Goal: Information Seeking & Learning: Check status

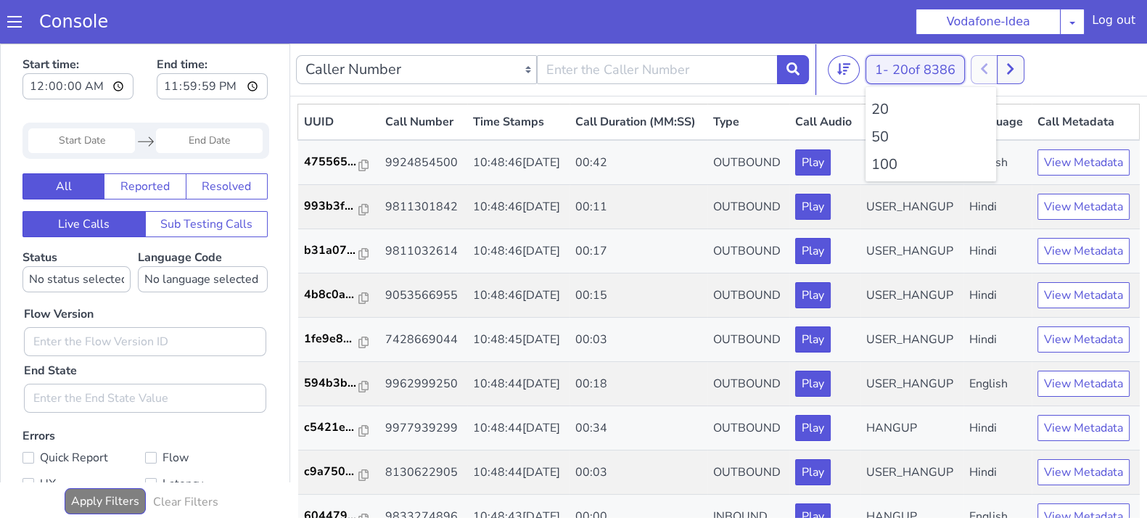
click at [887, 68] on button "1 - 20 of 8386" at bounding box center [914, 69] width 99 height 29
click at [892, 164] on li "100" at bounding box center [930, 165] width 119 height 22
click at [899, 158] on li "100" at bounding box center [930, 165] width 119 height 22
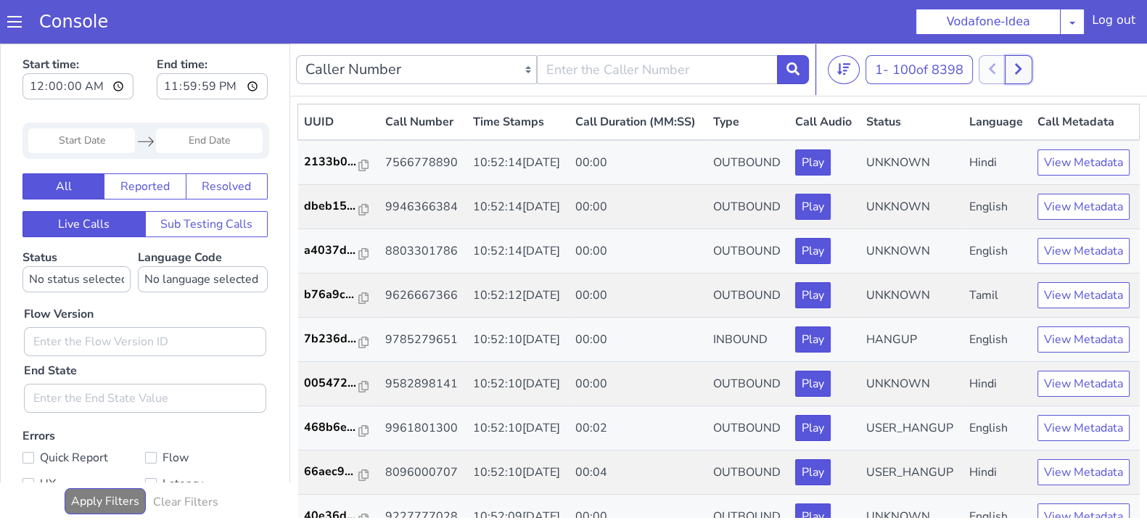
click at [1010, 65] on button at bounding box center [1018, 69] width 27 height 29
click at [1026, 65] on div at bounding box center [1021, 69] width 54 height 29
click at [1036, 70] on icon at bounding box center [1034, 69] width 7 height 11
click at [1005, 72] on button at bounding box center [1007, 69] width 27 height 29
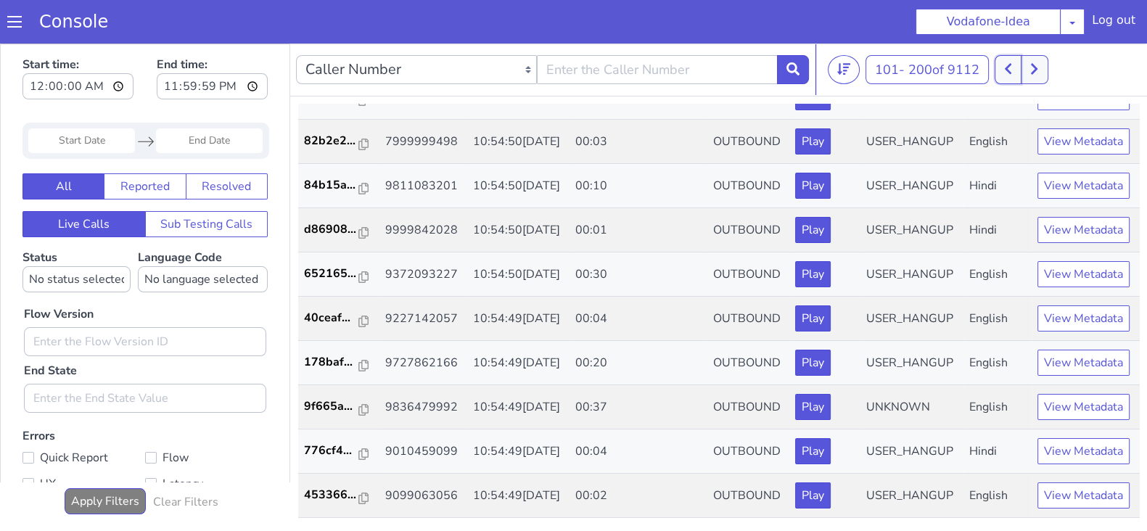
scroll to position [4921, 0]
click at [1037, 65] on icon at bounding box center [1034, 69] width 7 height 11
click at [1042, 74] on button at bounding box center [1034, 69] width 27 height 29
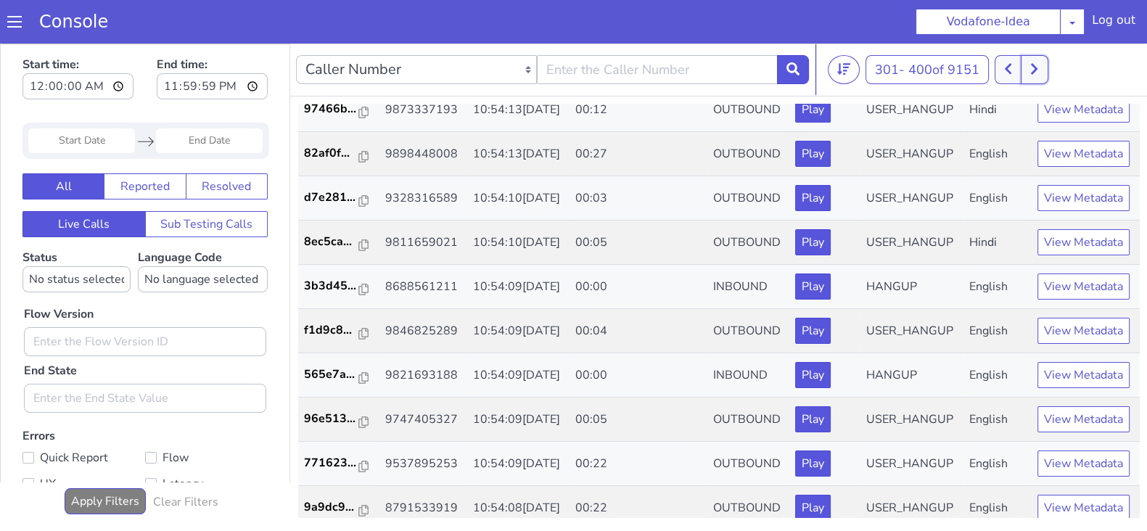
scroll to position [3075, 0]
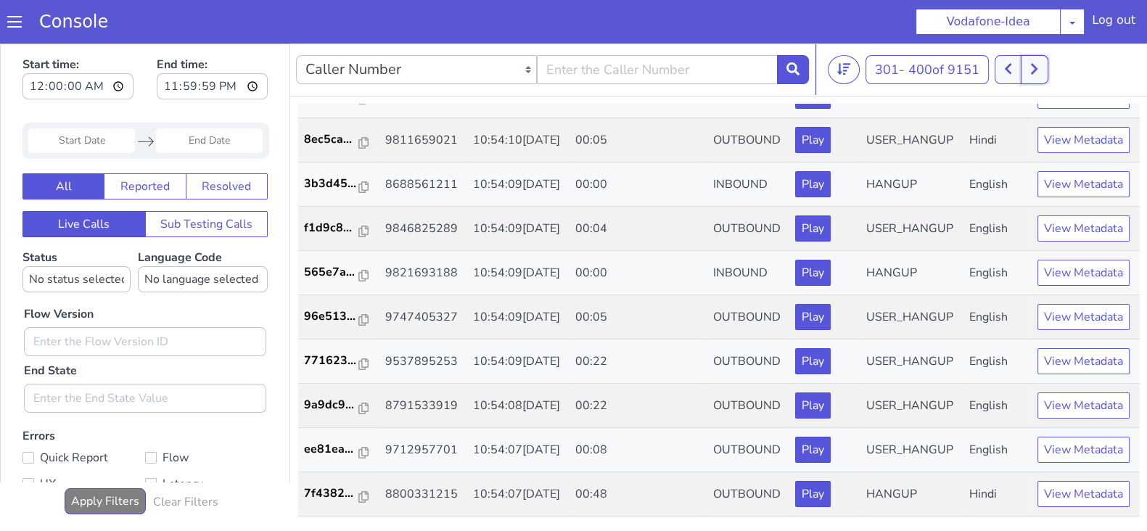
click at [1037, 77] on button at bounding box center [1034, 69] width 27 height 29
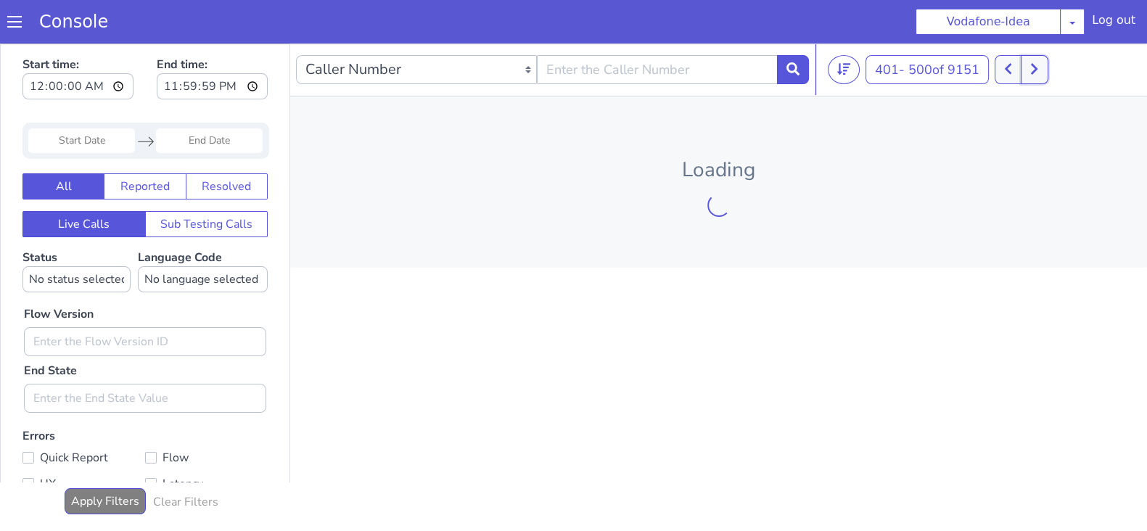
click at [1037, 77] on button at bounding box center [1034, 69] width 27 height 29
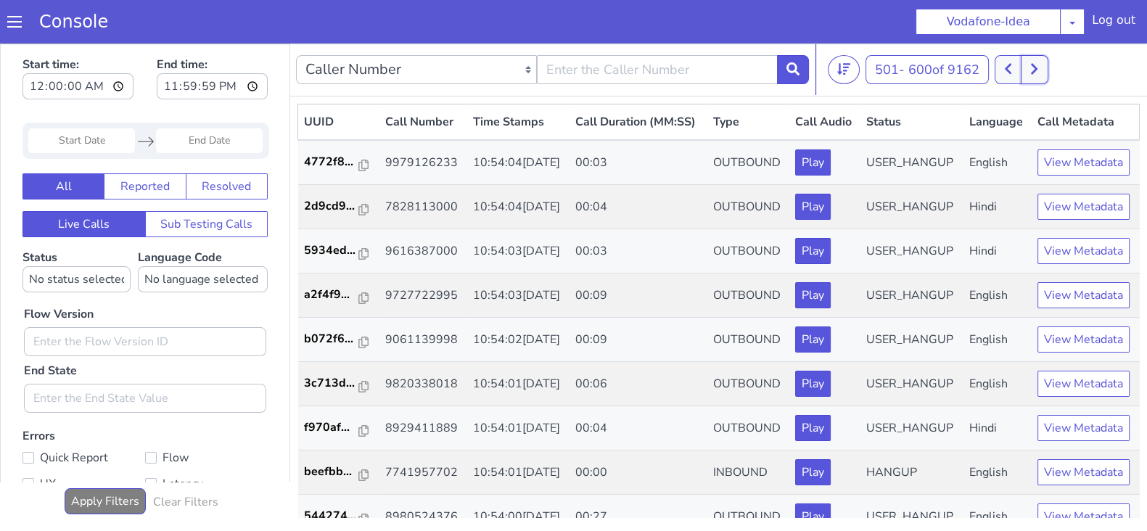
click at [1037, 77] on button at bounding box center [1034, 69] width 27 height 29
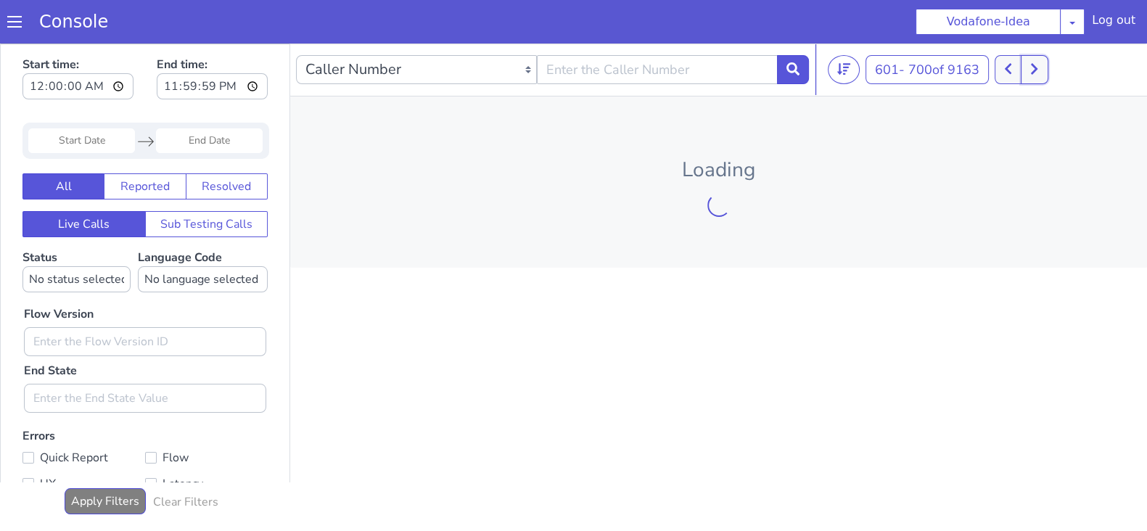
click at [1037, 77] on button at bounding box center [1034, 69] width 27 height 29
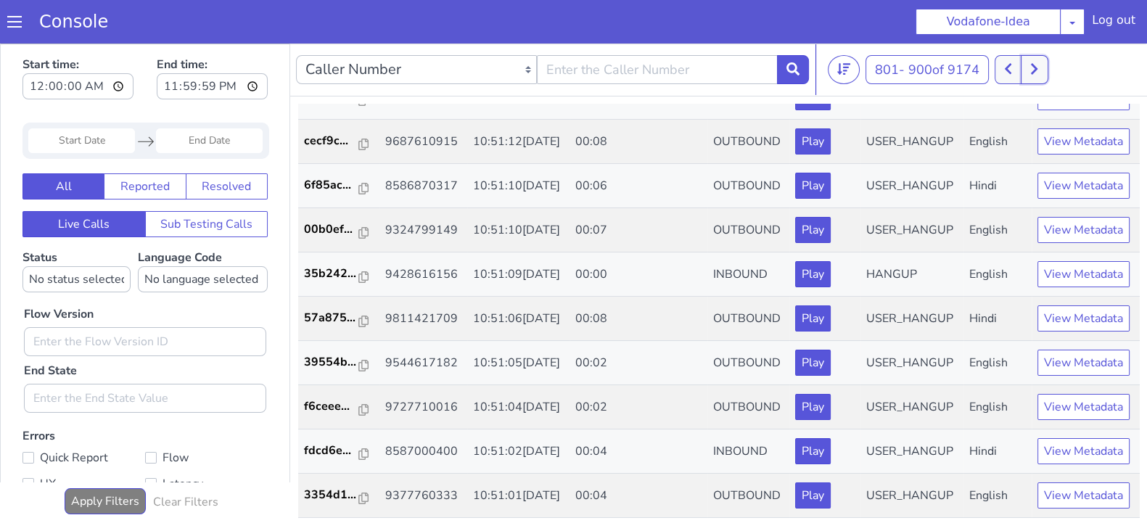
scroll to position [4921, 0]
click at [1047, 75] on button at bounding box center [1034, 69] width 27 height 29
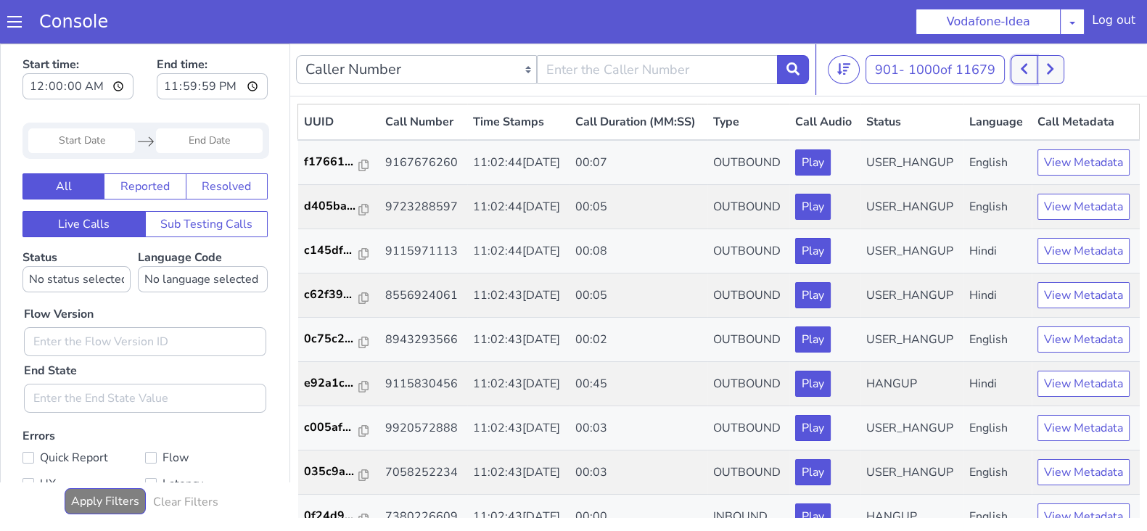
click at [1017, 70] on button at bounding box center [1023, 69] width 27 height 29
click at [1017, 70] on icon at bounding box center [1016, 68] width 8 height 13
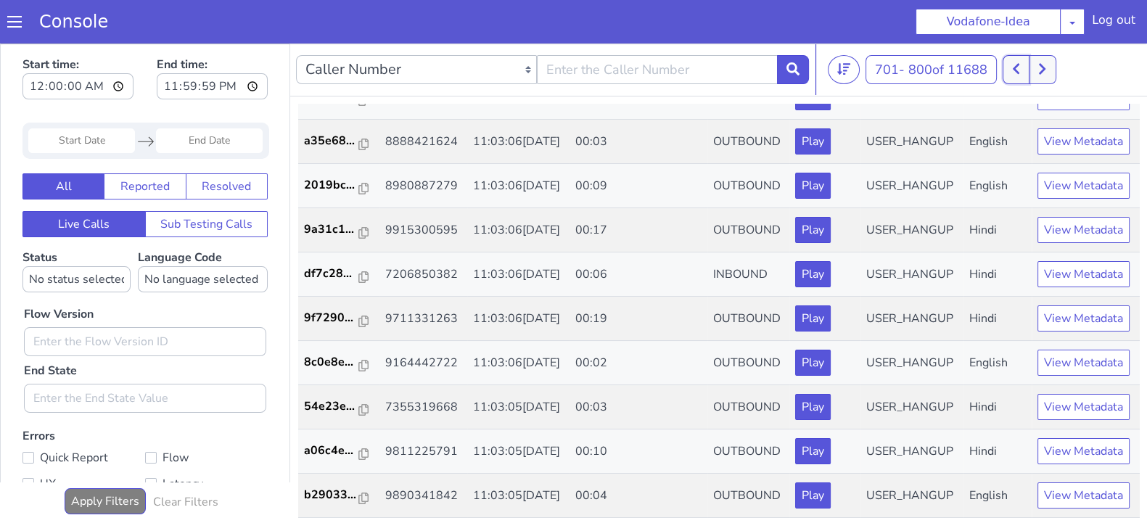
scroll to position [4261, 0]
click at [1029, 71] on button at bounding box center [1015, 69] width 27 height 29
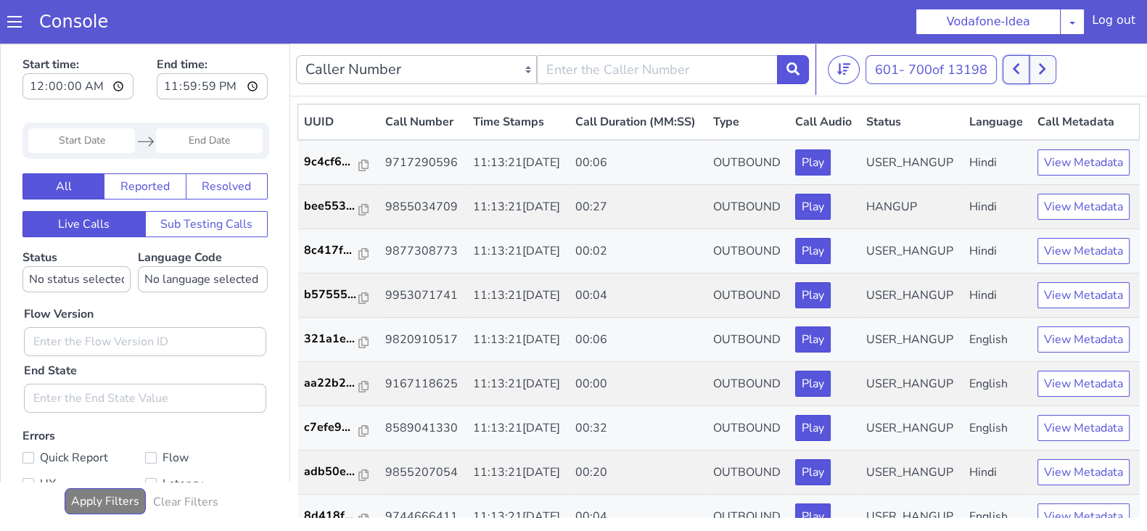
click at [1018, 75] on button at bounding box center [1015, 69] width 27 height 29
